Goal: Information Seeking & Learning: Learn about a topic

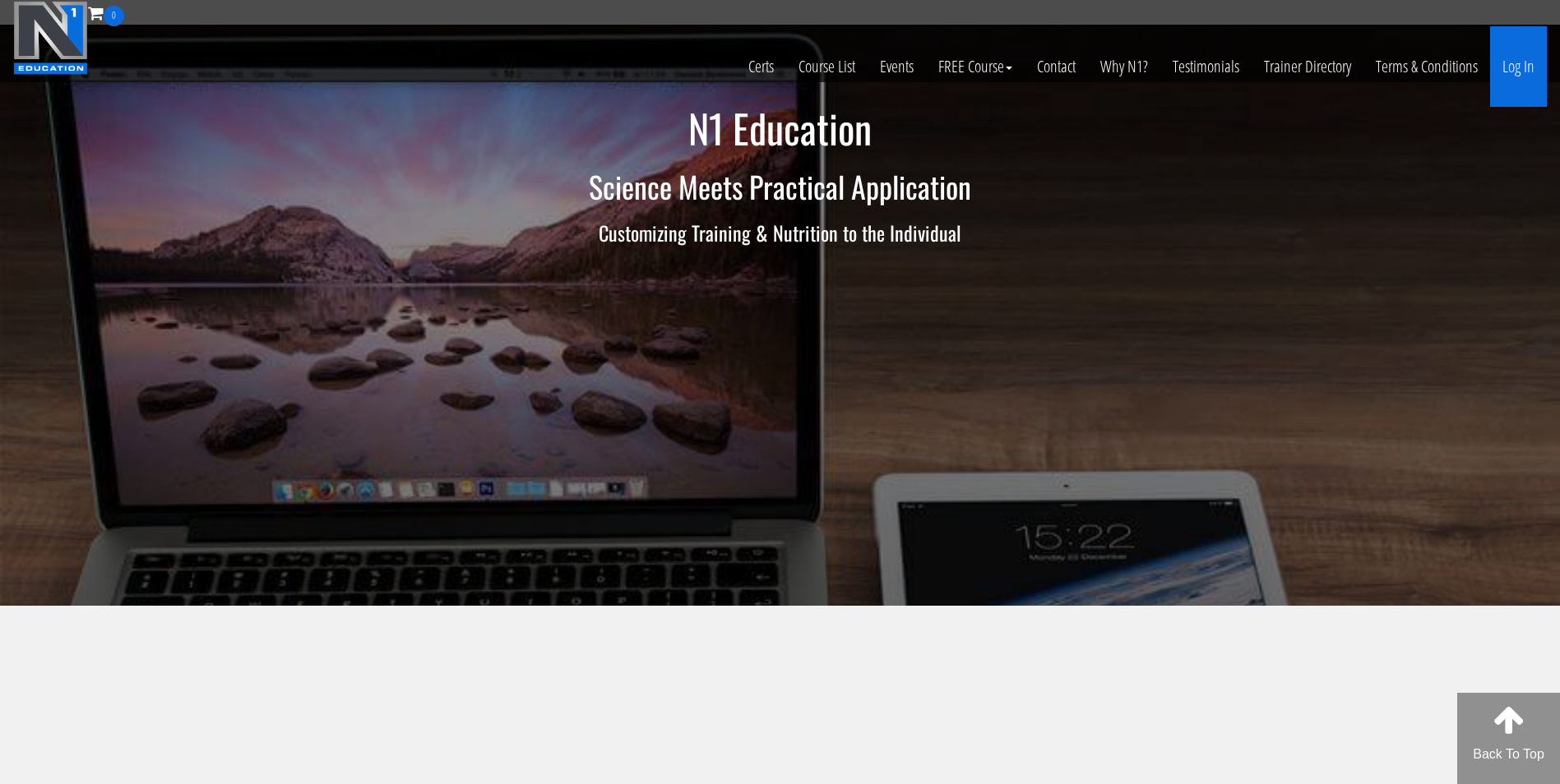
click at [1504, 73] on link "Log In" at bounding box center [1518, 66] width 56 height 81
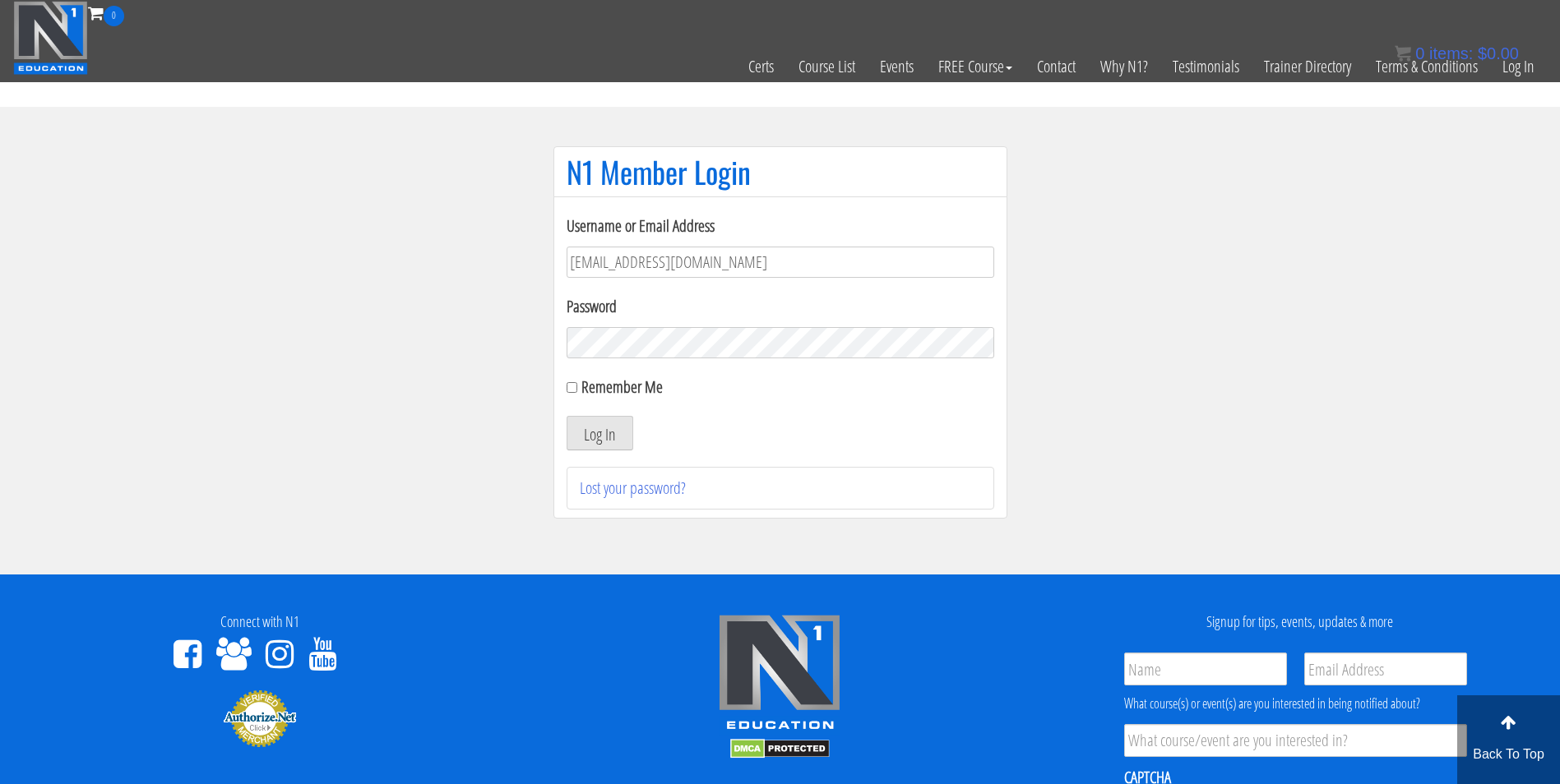
type input "darrennuzzo@gmail.com"
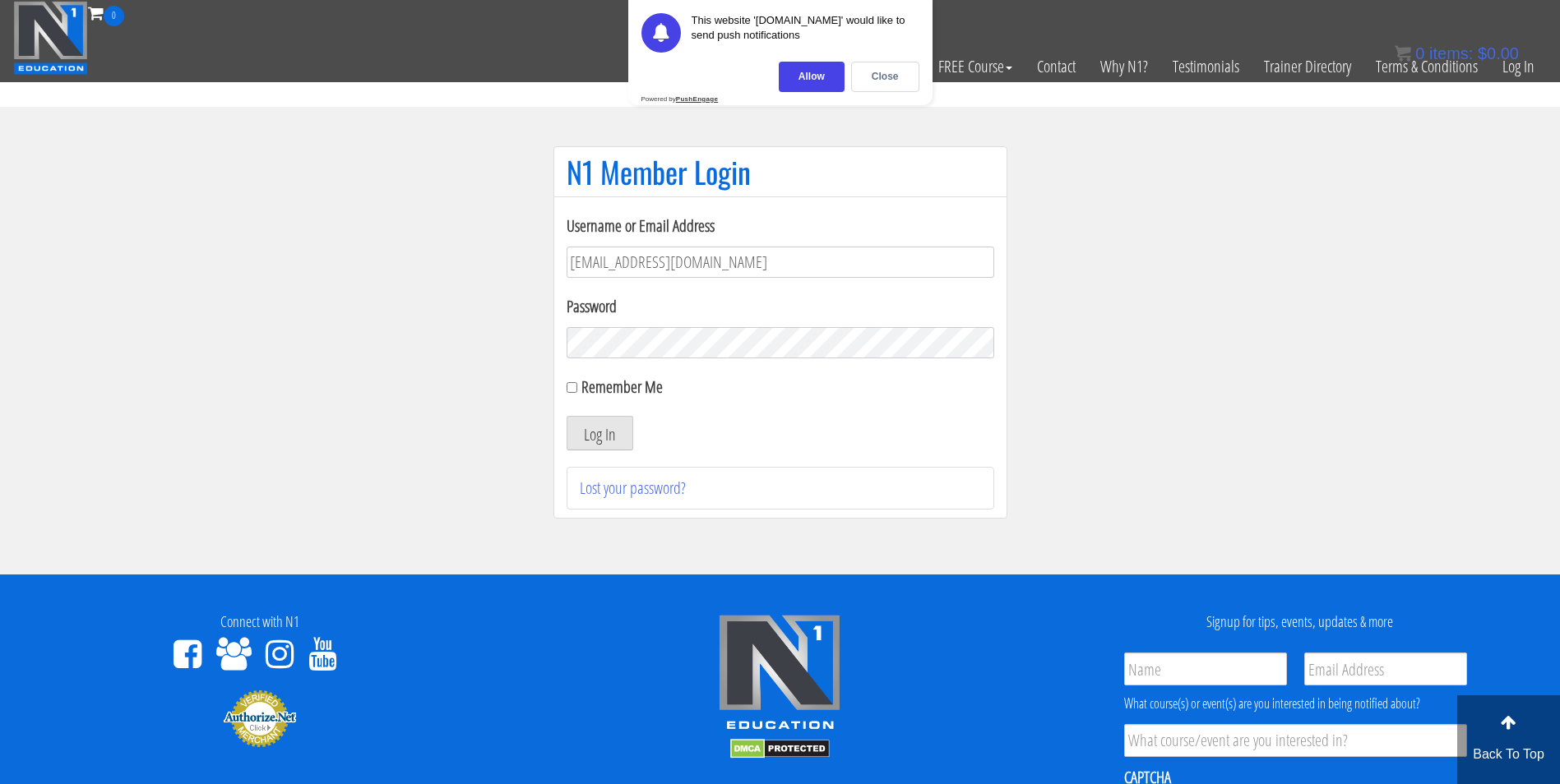
click at [567, 416] on button "Log In" at bounding box center [600, 434] width 66 height 35
click at [872, 76] on div "Close" at bounding box center [885, 76] width 68 height 31
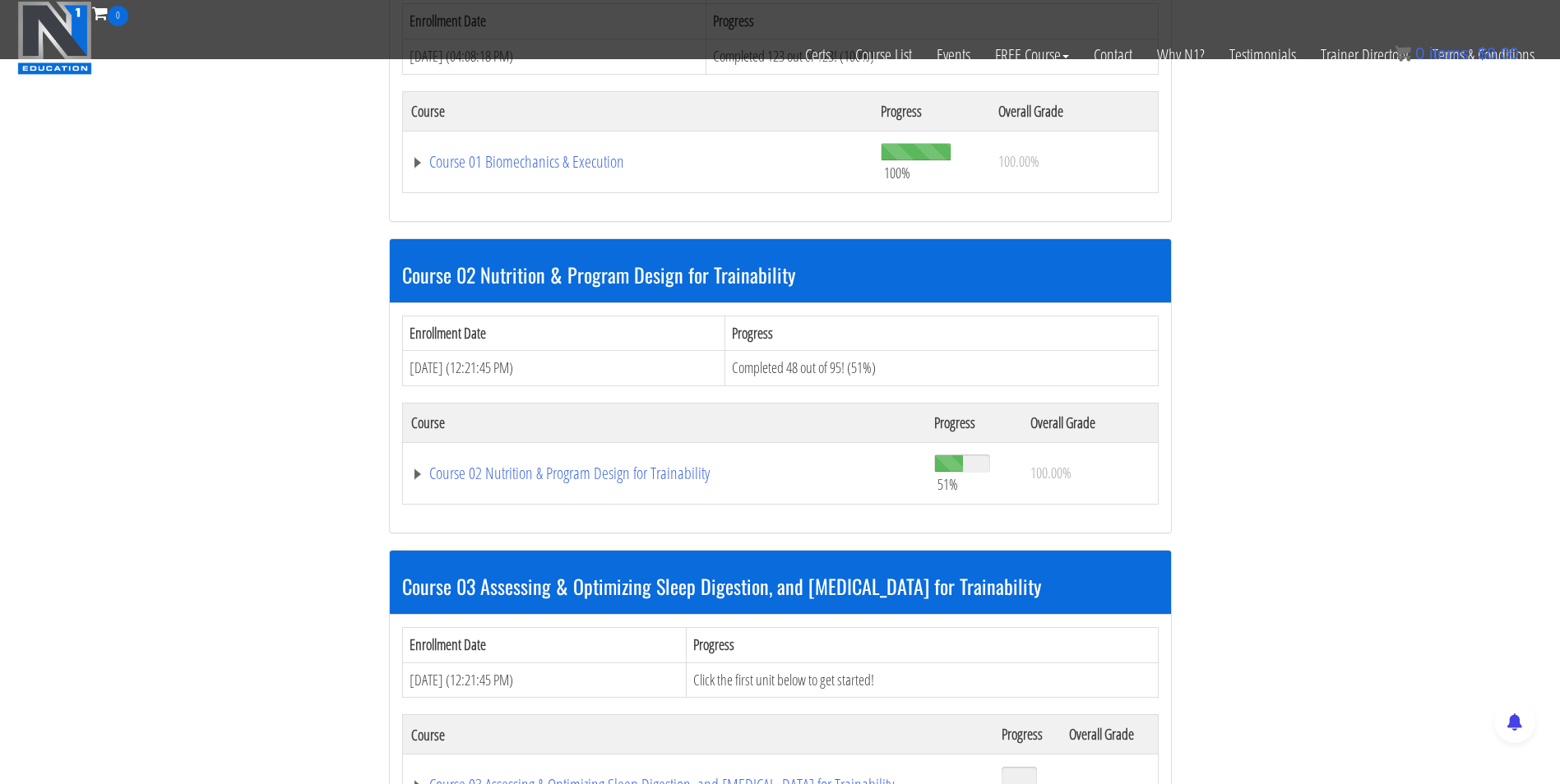
scroll to position [629, 0]
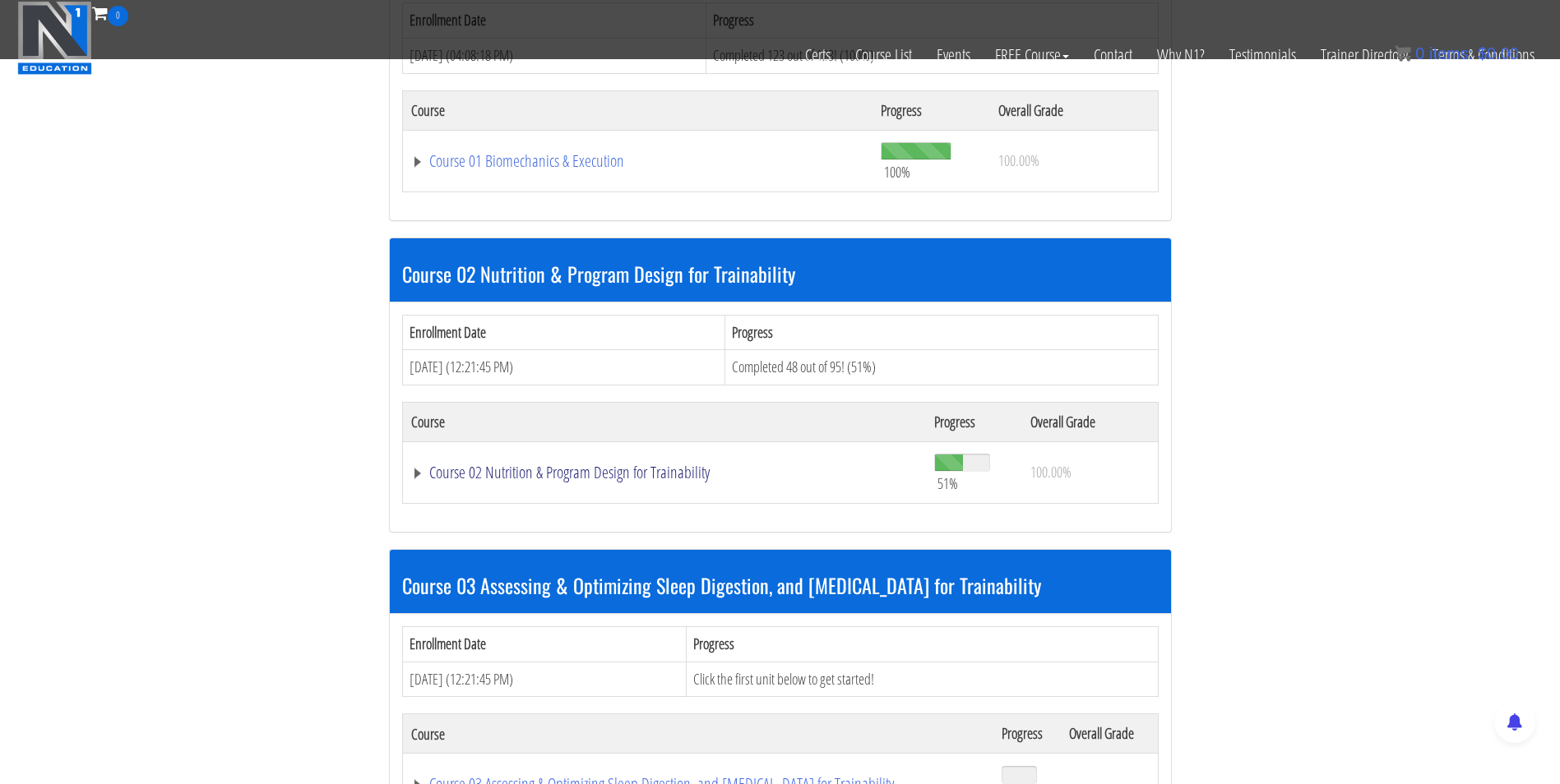
click at [543, 478] on link "Course 02 Nutrition & Program Design for Trainability" at bounding box center [665, 473] width 508 height 17
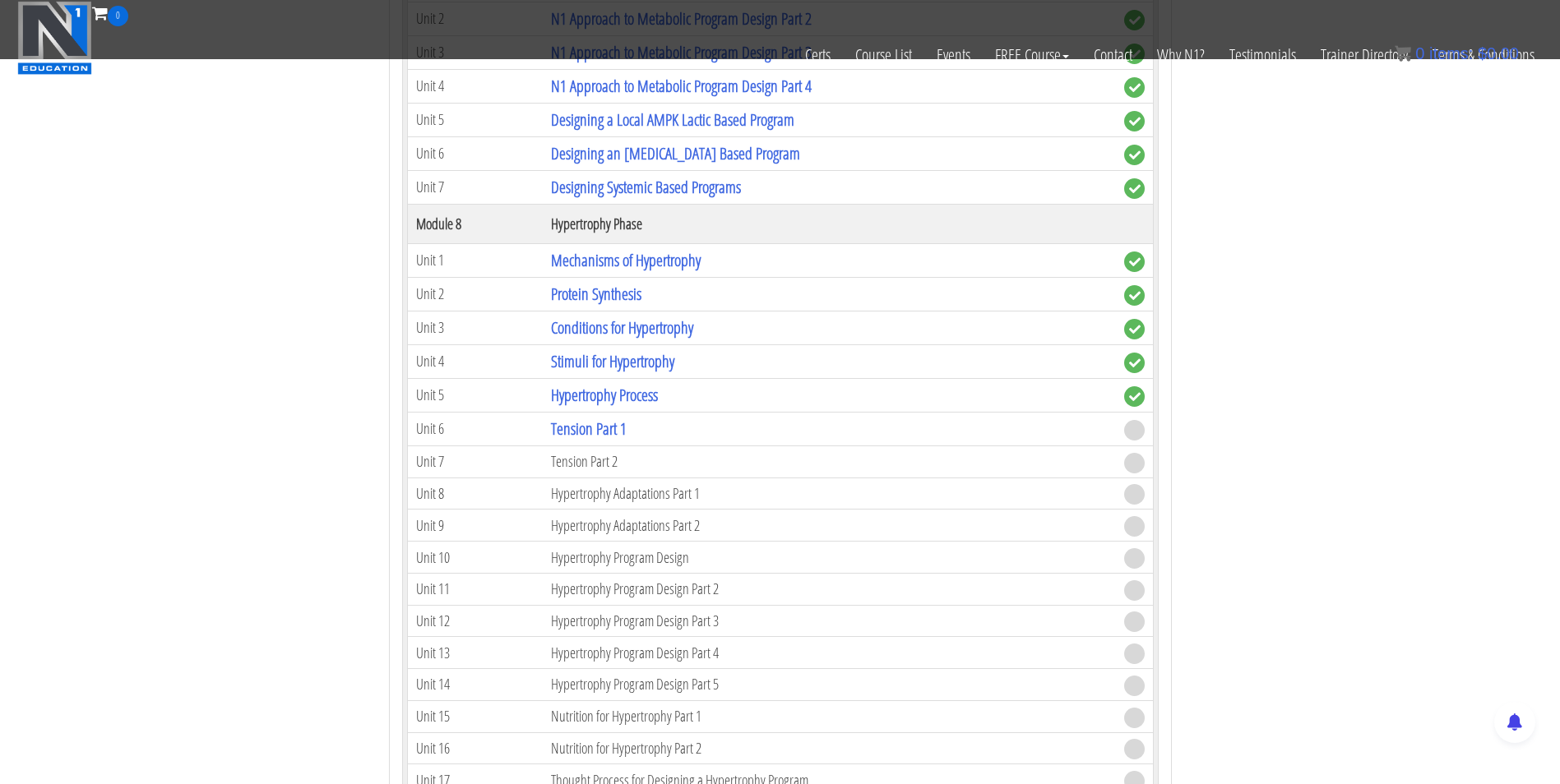
scroll to position [2697, 0]
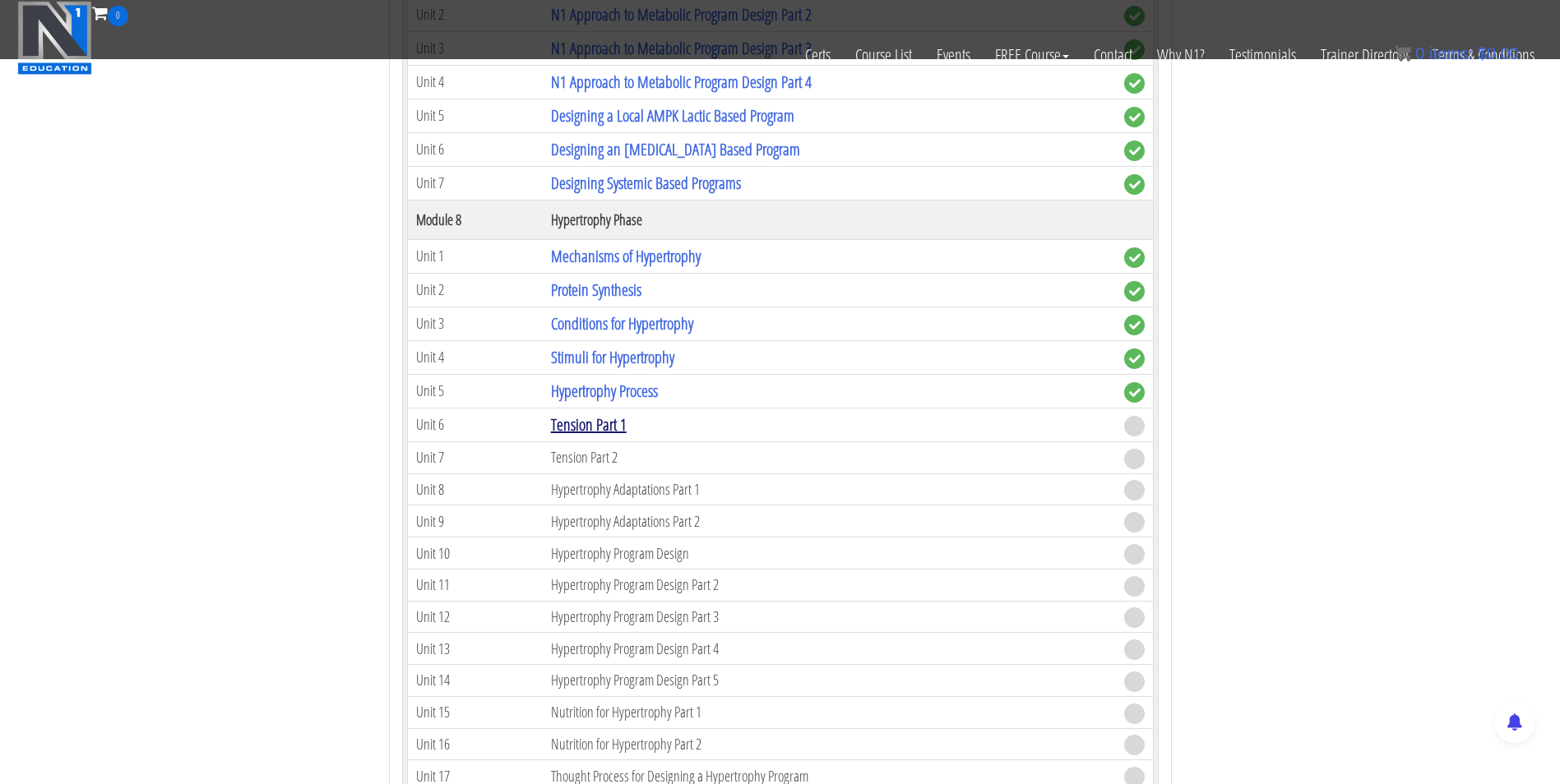
click at [581, 427] on link "Tension Part 1" at bounding box center [588, 424] width 76 height 22
